Goal: Communication & Community: Answer question/provide support

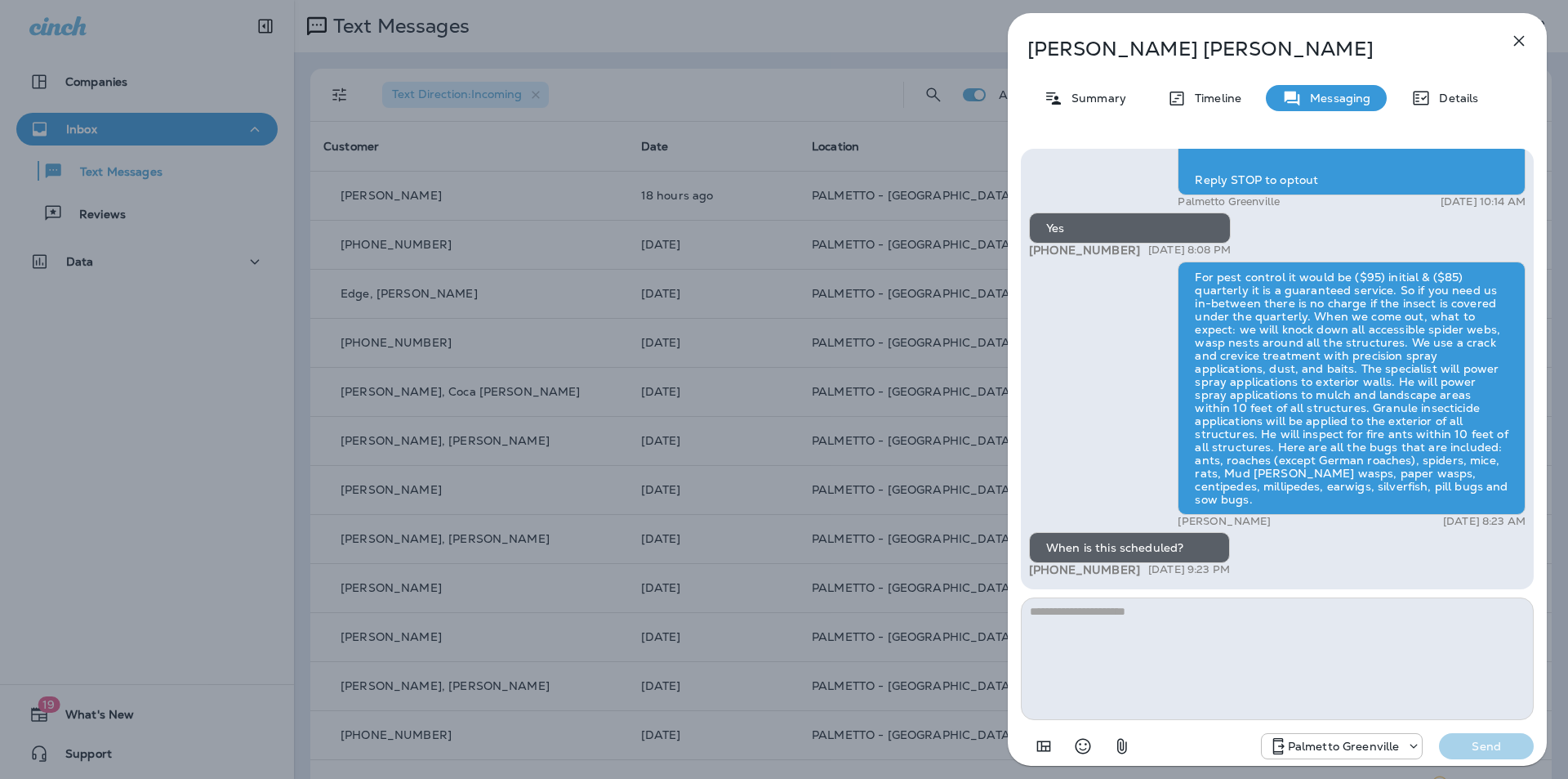
click at [1517, 43] on icon "button" at bounding box center [1519, 41] width 11 height 11
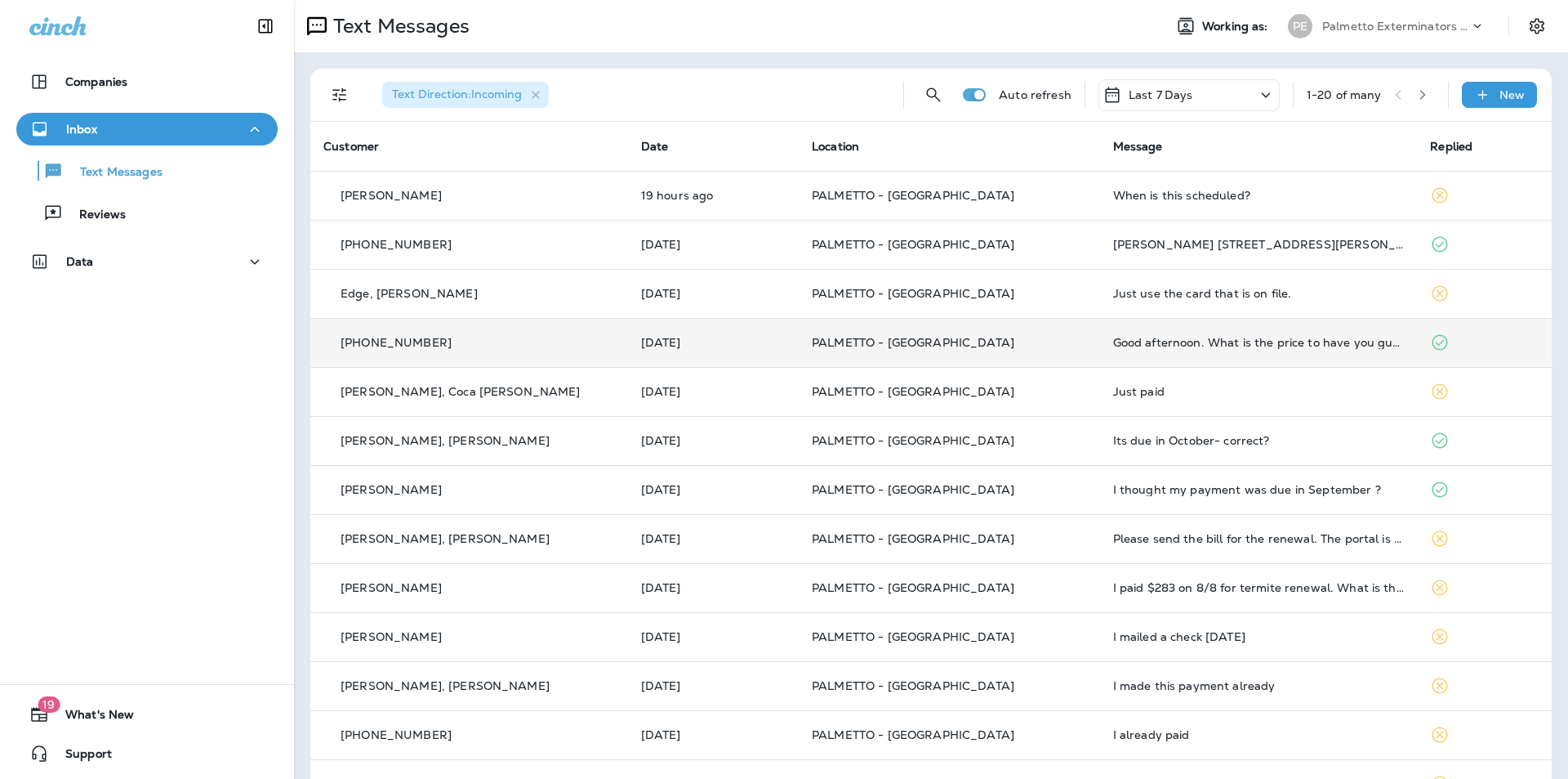
click at [1100, 352] on td "Good afternoon. What is the price to have you guys come back and spray ?" at bounding box center [1259, 342] width 318 height 49
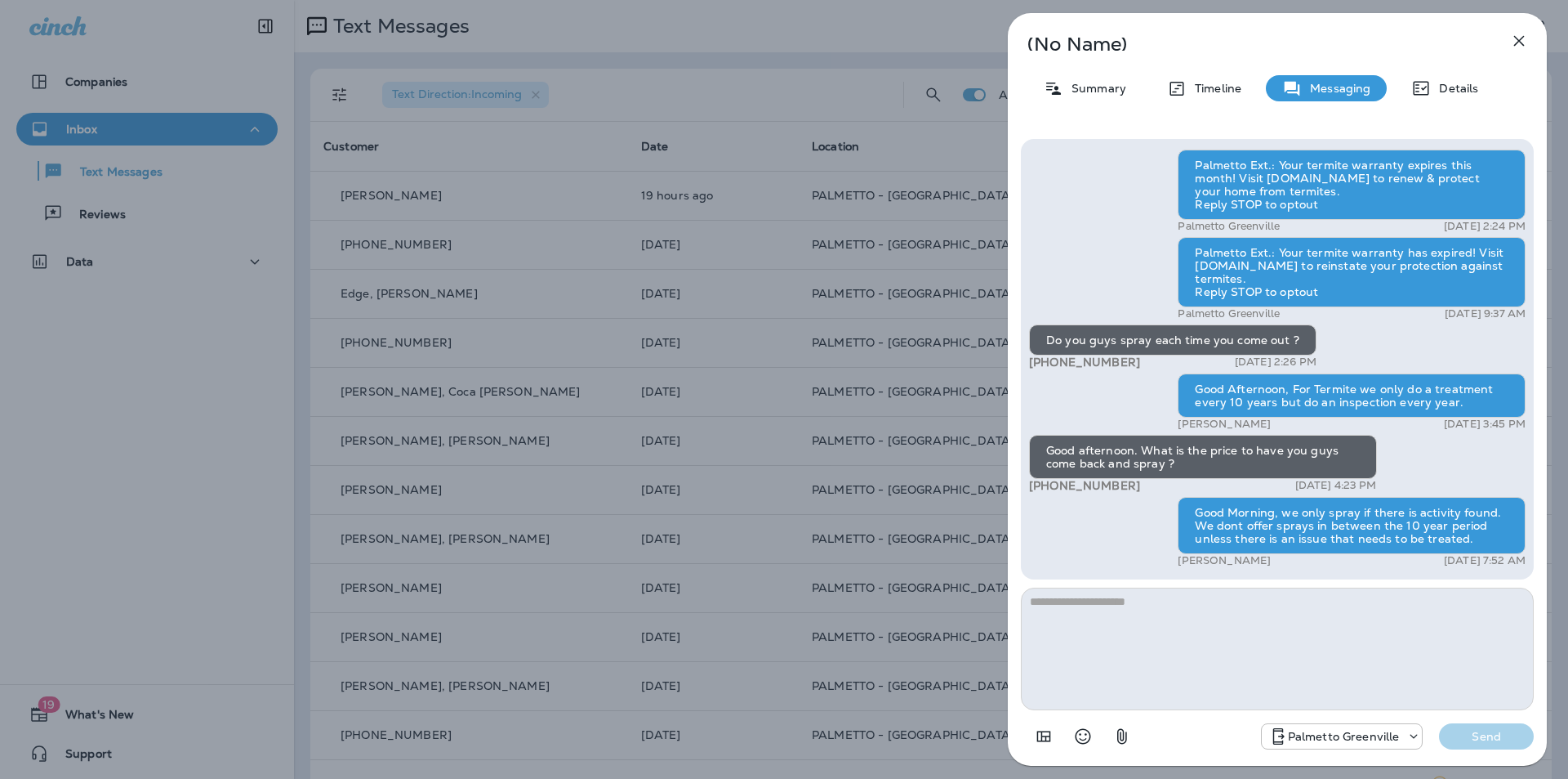
click at [1512, 45] on icon "button" at bounding box center [1519, 41] width 20 height 20
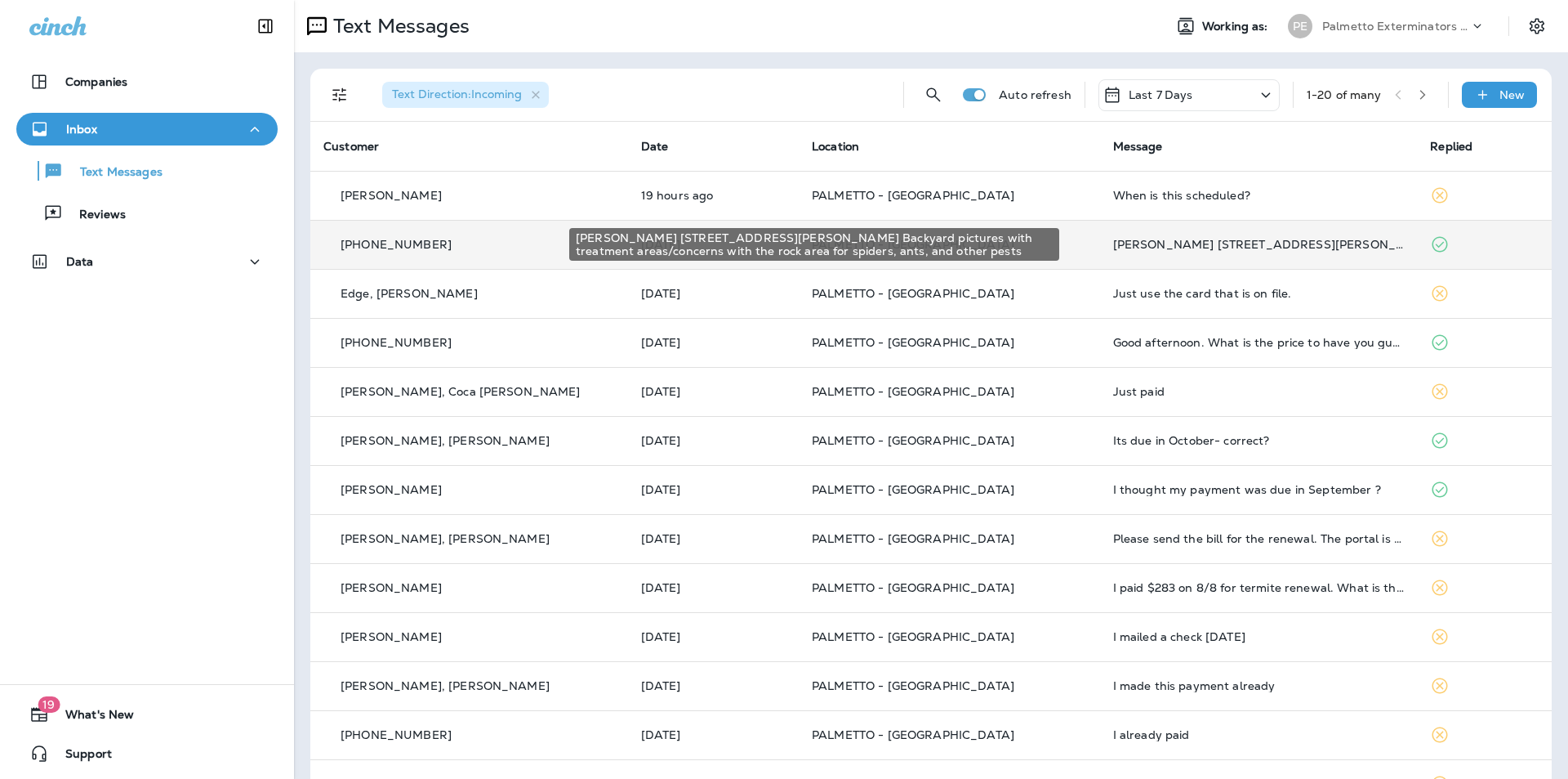
click at [1125, 241] on div "[PERSON_NAME] [STREET_ADDRESS][PERSON_NAME] Backyard pictures with treatment ar…" at bounding box center [1259, 245] width 292 height 13
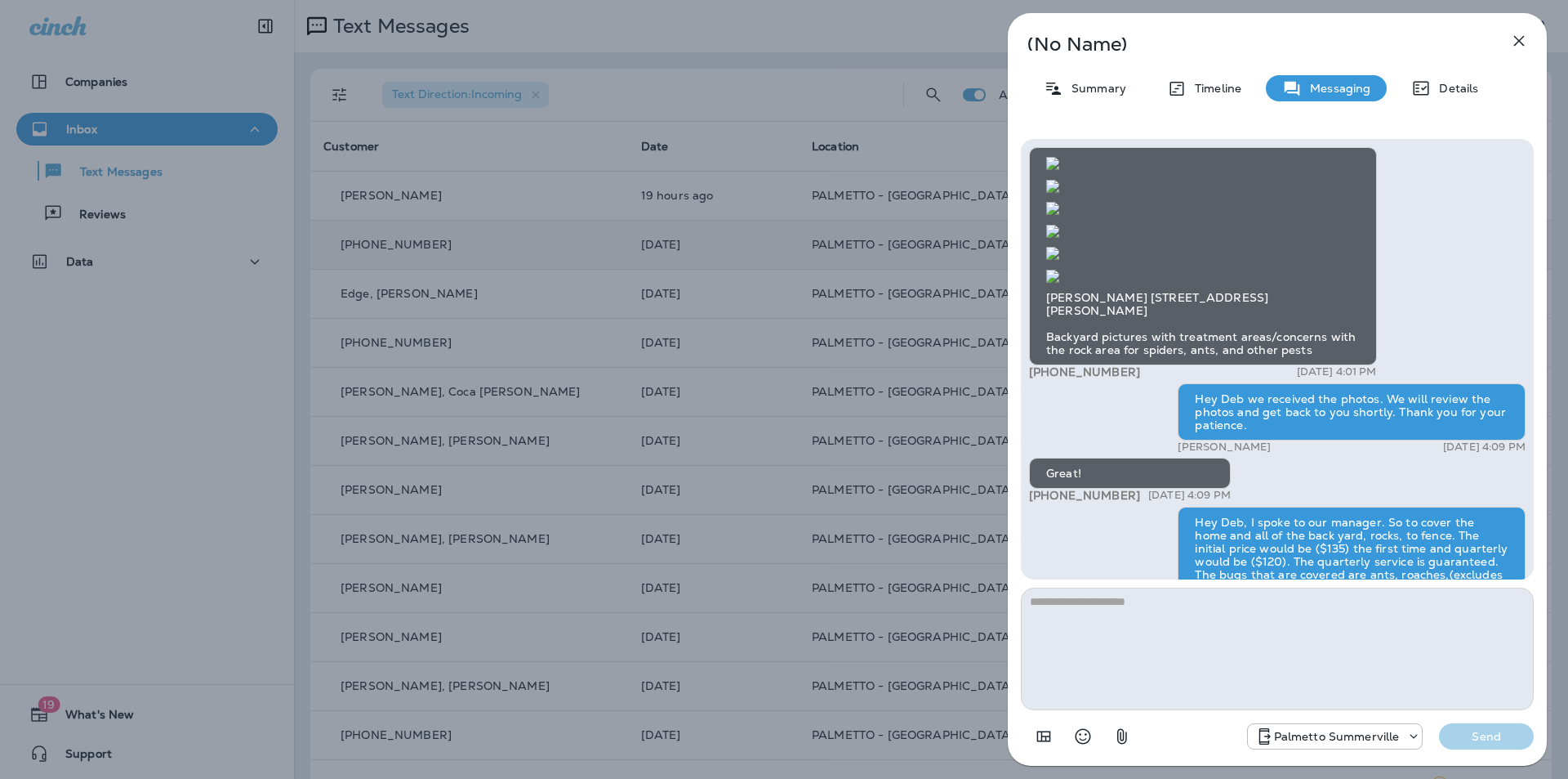
scroll to position [-327, 0]
click at [1509, 48] on icon "button" at bounding box center [1519, 41] width 20 height 20
